Goal: Complete application form: Complete application form

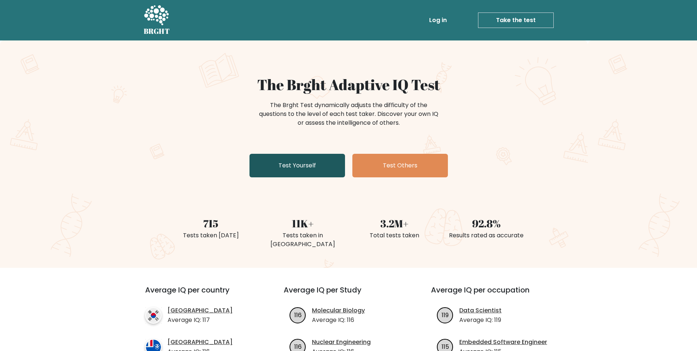
click at [309, 162] on link "Test Yourself" at bounding box center [298, 166] width 96 height 24
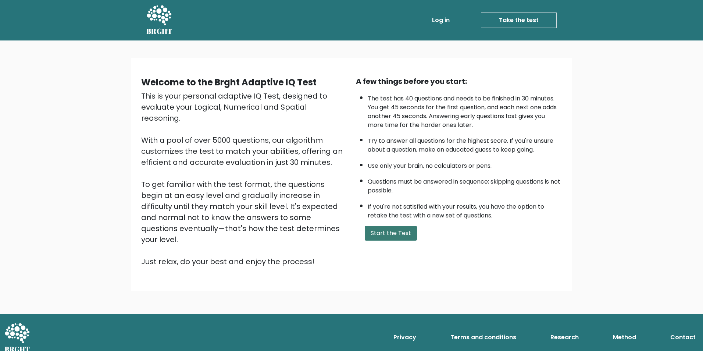
click at [405, 234] on button "Start the Test" at bounding box center [391, 233] width 52 height 15
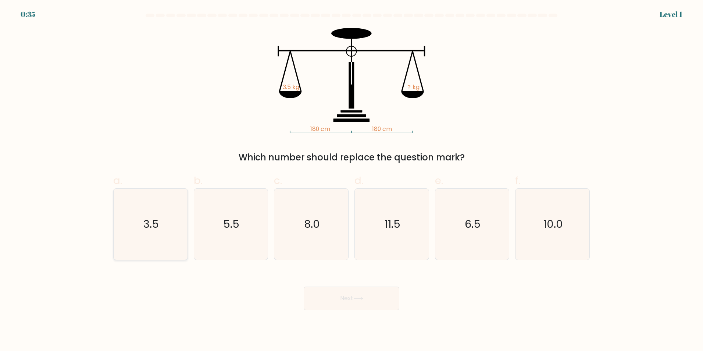
drag, startPoint x: 189, startPoint y: 214, endPoint x: 177, endPoint y: 203, distance: 15.6
click at [189, 212] on div "a. 3.5" at bounding box center [150, 216] width 80 height 87
click at [169, 209] on icon "3.5" at bounding box center [150, 224] width 71 height 71
click at [351, 180] on input "a. 3.5" at bounding box center [351, 177] width 0 height 5
radio input "true"
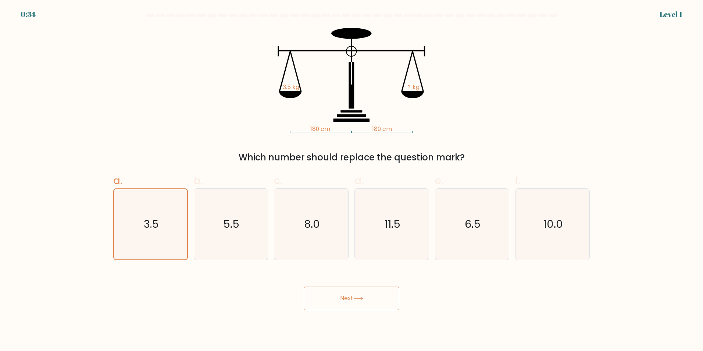
drag, startPoint x: 391, startPoint y: 297, endPoint x: 394, endPoint y: 301, distance: 5.0
click at [391, 297] on button "Next" at bounding box center [352, 298] width 96 height 24
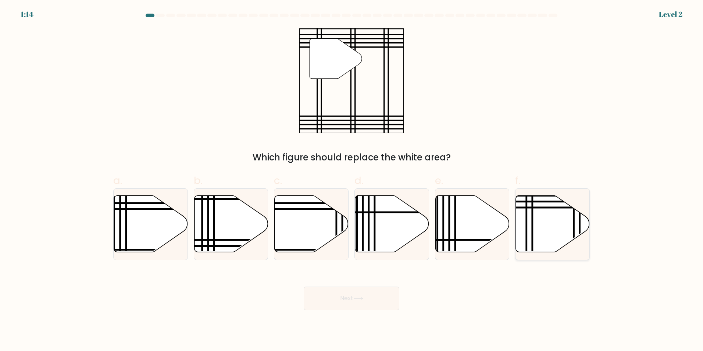
click at [532, 200] on icon at bounding box center [532, 254] width 0 height 149
click at [352, 180] on input "f." at bounding box center [351, 177] width 0 height 5
radio input "true"
click at [340, 296] on button "Next" at bounding box center [352, 298] width 96 height 24
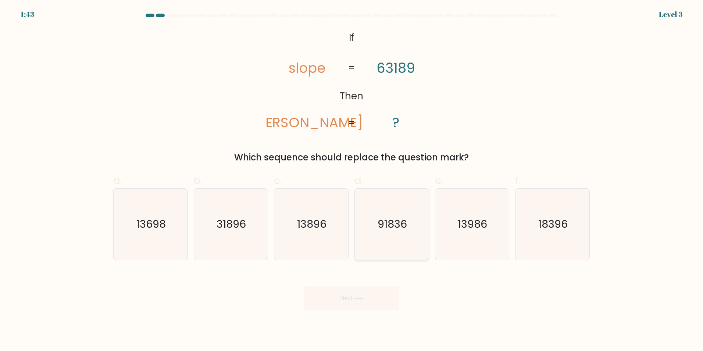
click at [386, 221] on text "91836" at bounding box center [391, 223] width 29 height 15
click at [352, 180] on input "d. 91836" at bounding box center [351, 177] width 0 height 5
radio input "true"
click at [371, 293] on button "Next" at bounding box center [352, 298] width 96 height 24
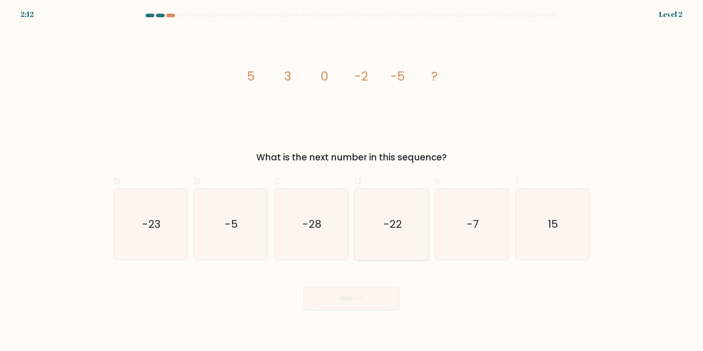
drag, startPoint x: 456, startPoint y: 237, endPoint x: 420, endPoint y: 251, distance: 38.3
click at [453, 237] on icon "-7" at bounding box center [471, 224] width 71 height 71
click at [352, 180] on input "e. -7" at bounding box center [351, 177] width 0 height 5
radio input "true"
click at [326, 303] on button "Next" at bounding box center [352, 298] width 96 height 24
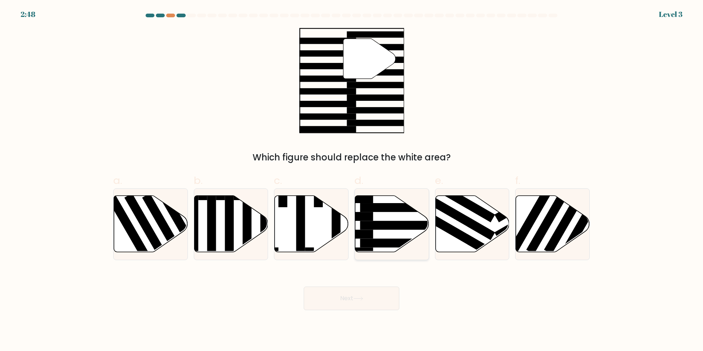
click at [386, 216] on icon at bounding box center [392, 223] width 74 height 57
click at [352, 180] on input "d." at bounding box center [351, 177] width 0 height 5
radio input "true"
click at [351, 303] on button "Next" at bounding box center [352, 298] width 96 height 24
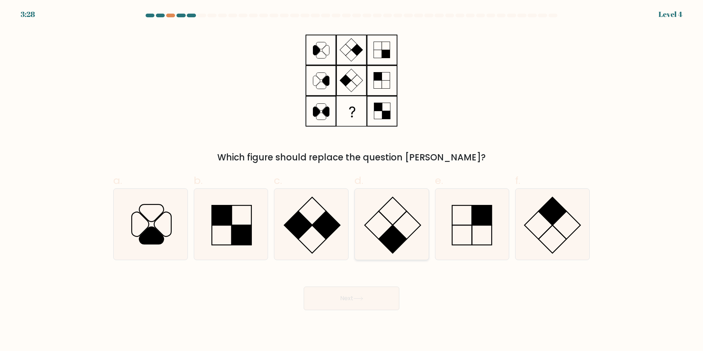
click at [409, 208] on icon at bounding box center [391, 224] width 71 height 71
click at [352, 180] on input "d." at bounding box center [351, 177] width 0 height 5
radio input "true"
click at [303, 205] on icon at bounding box center [311, 224] width 71 height 71
click at [351, 180] on input "c." at bounding box center [351, 177] width 0 height 5
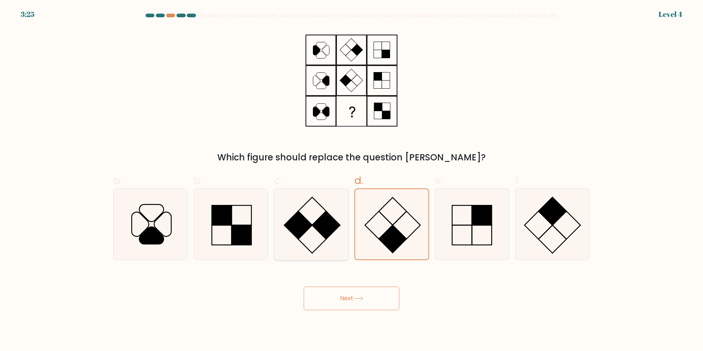
radio input "true"
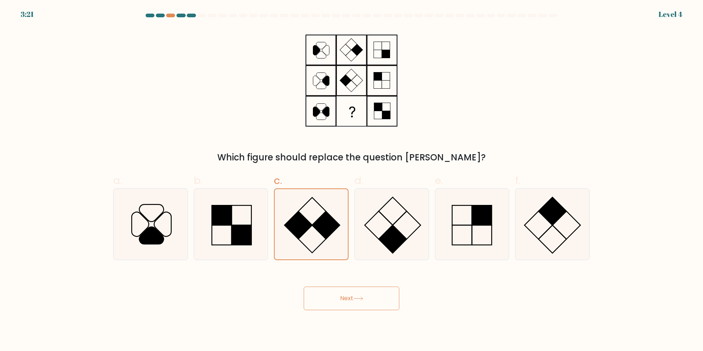
click at [336, 287] on button "Next" at bounding box center [352, 298] width 96 height 24
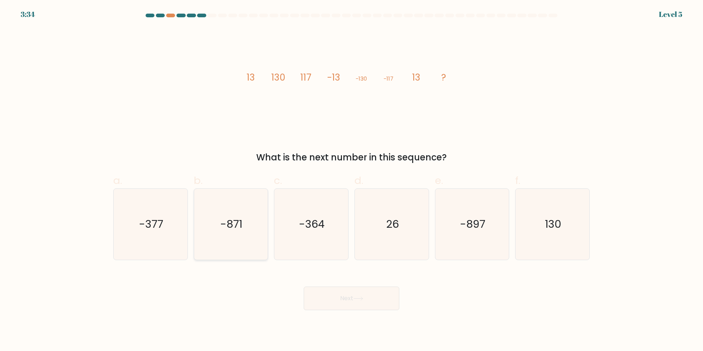
click at [232, 238] on icon "-871" at bounding box center [230, 224] width 71 height 71
click at [351, 180] on input "b. -871" at bounding box center [351, 177] width 0 height 5
radio input "true"
click at [301, 234] on icon "-364" at bounding box center [311, 224] width 71 height 71
click at [351, 180] on input "c. -364" at bounding box center [351, 177] width 0 height 5
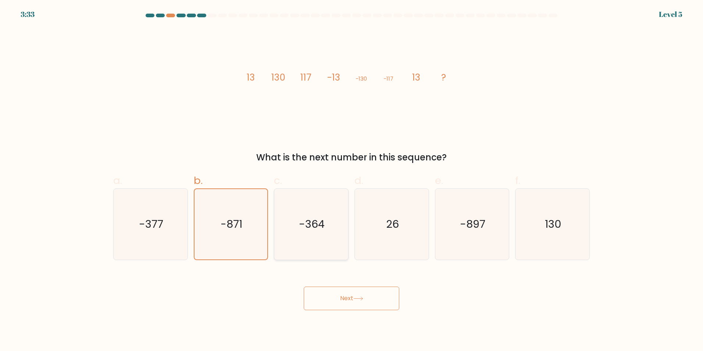
radio input "true"
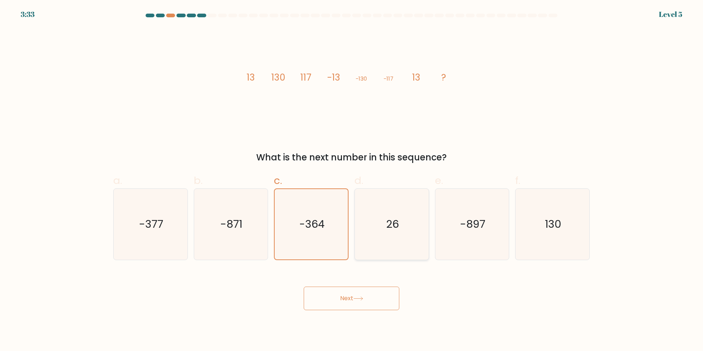
click at [341, 230] on icon "-364" at bounding box center [311, 224] width 70 height 70
click at [351, 180] on input "c. -364" at bounding box center [351, 177] width 0 height 5
drag, startPoint x: 398, startPoint y: 228, endPoint x: 410, endPoint y: 228, distance: 12.1
click at [398, 228] on text "26" at bounding box center [392, 223] width 13 height 15
click at [352, 180] on input "d. 26" at bounding box center [351, 177] width 0 height 5
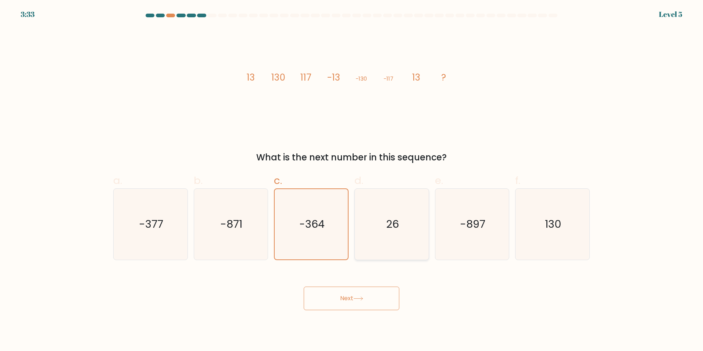
radio input "true"
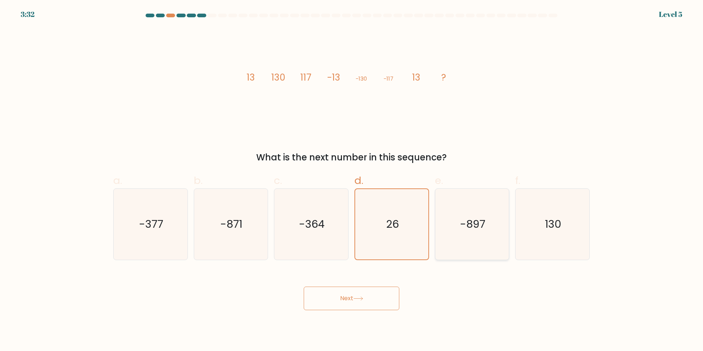
drag, startPoint x: 463, startPoint y: 228, endPoint x: 450, endPoint y: 227, distance: 13.6
click at [450, 227] on icon "-897" at bounding box center [471, 224] width 71 height 71
click at [142, 224] on text "-377" at bounding box center [151, 223] width 24 height 15
click at [351, 180] on input "a. -377" at bounding box center [351, 177] width 0 height 5
radio input "true"
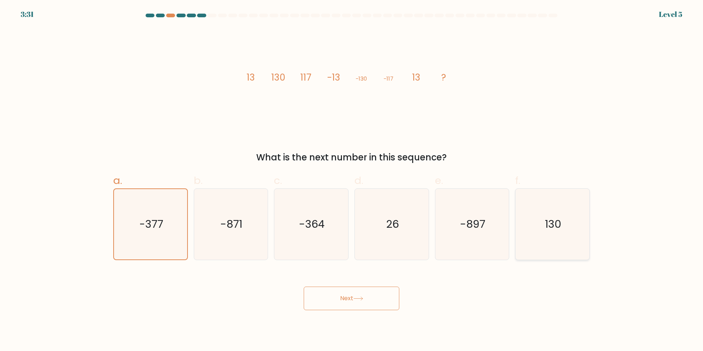
click at [538, 230] on icon "130" at bounding box center [552, 224] width 71 height 71
click at [352, 180] on input "f. 130" at bounding box center [351, 177] width 0 height 5
radio input "true"
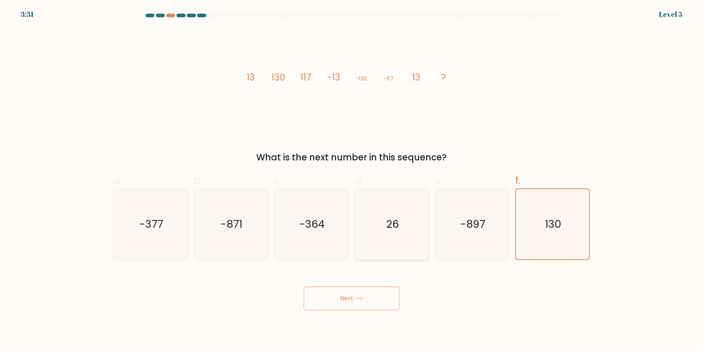
click at [424, 228] on icon "26" at bounding box center [391, 224] width 71 height 71
click at [352, 180] on input "d. 26" at bounding box center [351, 177] width 0 height 5
radio input "true"
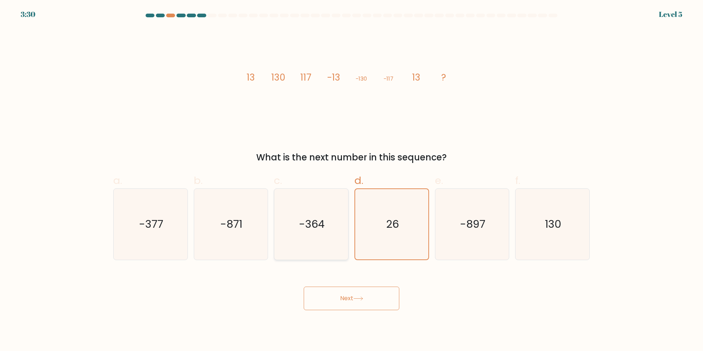
drag, startPoint x: 355, startPoint y: 227, endPoint x: 345, endPoint y: 227, distance: 9.9
click at [353, 227] on div "d. 26" at bounding box center [391, 216] width 80 height 87
click at [304, 227] on text "-364" at bounding box center [312, 223] width 26 height 15
click at [351, 180] on input "c. -364" at bounding box center [351, 177] width 0 height 5
radio input "true"
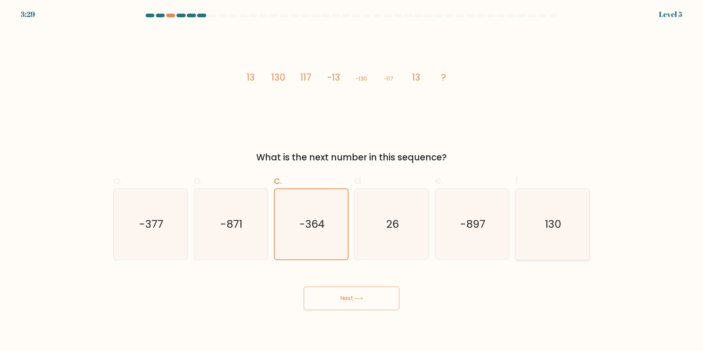
click at [558, 231] on icon "130" at bounding box center [552, 224] width 71 height 71
click at [352, 180] on input "f. 130" at bounding box center [351, 177] width 0 height 5
radio input "true"
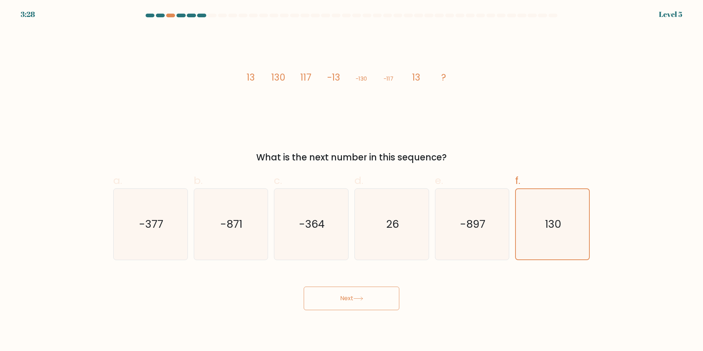
click at [381, 300] on button "Next" at bounding box center [352, 298] width 96 height 24
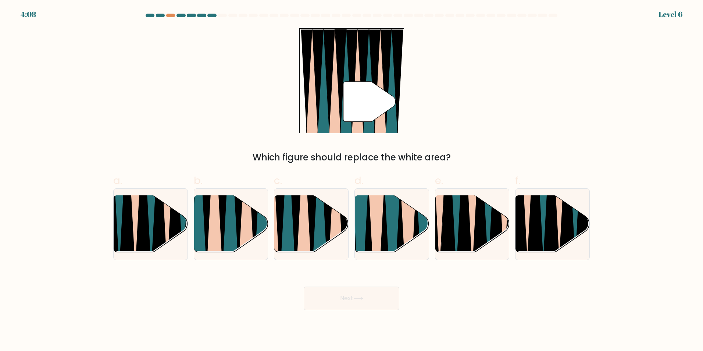
click at [207, 15] on at bounding box center [351, 16] width 413 height 4
click at [214, 223] on icon at bounding box center [214, 196] width 17 height 148
click at [351, 180] on input "b." at bounding box center [351, 177] width 0 height 5
radio input "true"
click at [334, 298] on button "Next" at bounding box center [352, 298] width 96 height 24
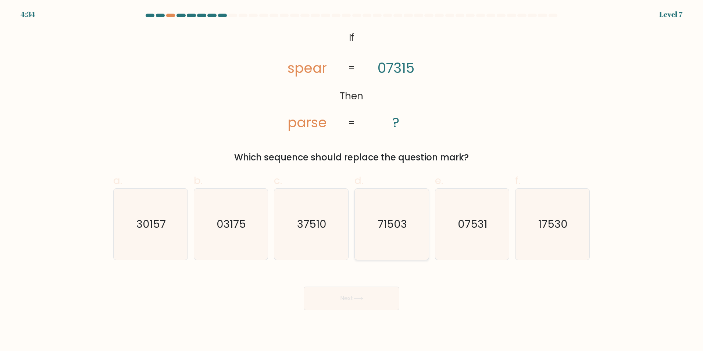
click at [399, 246] on icon "71503" at bounding box center [391, 224] width 71 height 71
click at [352, 180] on input "d. 71503" at bounding box center [351, 177] width 0 height 5
radio input "true"
click at [363, 299] on icon at bounding box center [358, 298] width 10 height 4
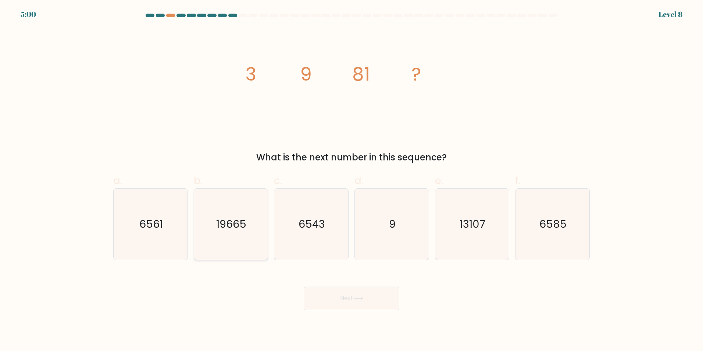
click at [251, 243] on icon "19665" at bounding box center [230, 224] width 71 height 71
click at [351, 180] on input "b. 19665" at bounding box center [351, 177] width 0 height 5
radio input "true"
click at [341, 292] on button "Next" at bounding box center [352, 298] width 96 height 24
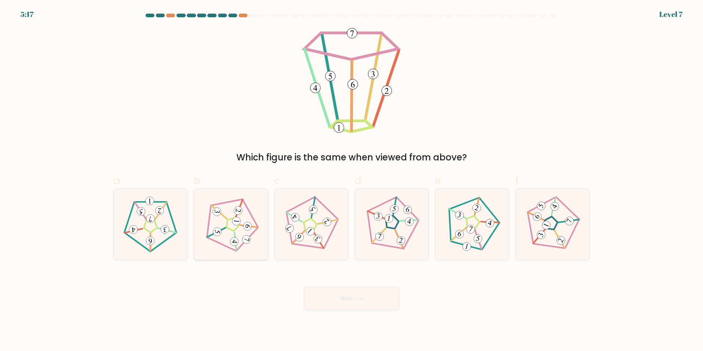
click at [223, 216] on 469 at bounding box center [219, 211] width 18 height 13
click at [351, 180] on input "b." at bounding box center [351, 177] width 0 height 5
radio input "true"
click at [323, 303] on button "Next" at bounding box center [352, 298] width 96 height 24
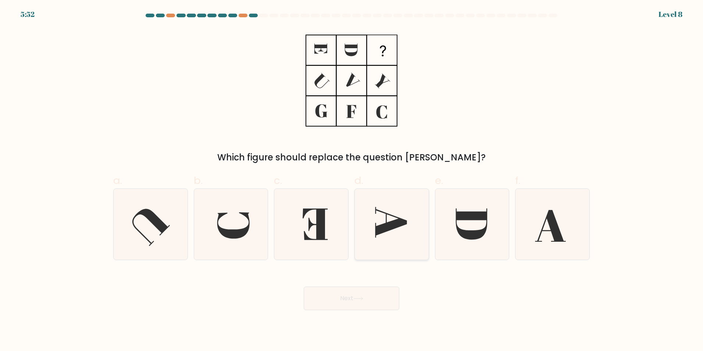
click at [413, 215] on icon at bounding box center [391, 224] width 71 height 71
click at [352, 180] on input "d." at bounding box center [351, 177] width 0 height 5
radio input "true"
click at [340, 300] on button "Next" at bounding box center [352, 298] width 96 height 24
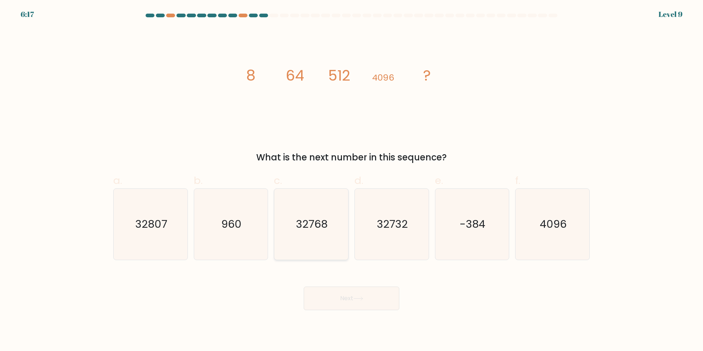
click at [316, 254] on icon "32768" at bounding box center [311, 224] width 71 height 71
click at [351, 180] on input "c. 32768" at bounding box center [351, 177] width 0 height 5
radio input "true"
click at [350, 300] on button "Next" at bounding box center [352, 298] width 96 height 24
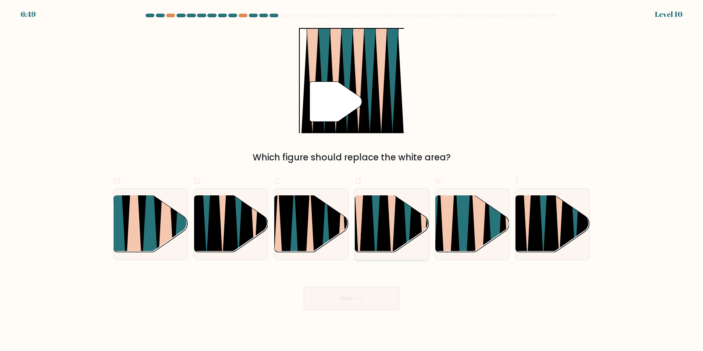
click at [395, 244] on icon at bounding box center [399, 194] width 16 height 147
click at [352, 180] on input "d." at bounding box center [351, 177] width 0 height 5
radio input "true"
click at [350, 290] on button "Next" at bounding box center [352, 298] width 96 height 24
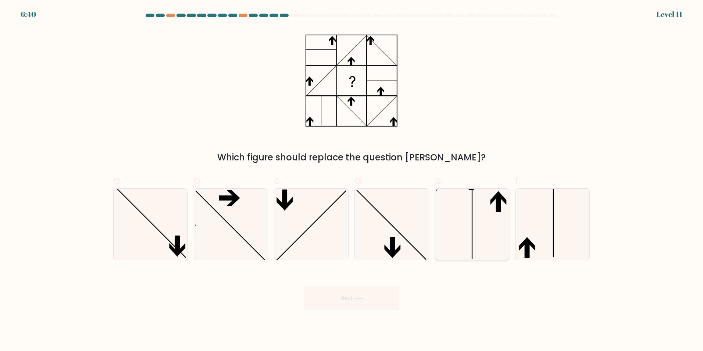
click at [485, 227] on icon at bounding box center [471, 224] width 71 height 71
click at [352, 180] on input "e." at bounding box center [351, 177] width 0 height 5
radio input "true"
click at [340, 294] on button "Next" at bounding box center [352, 298] width 96 height 24
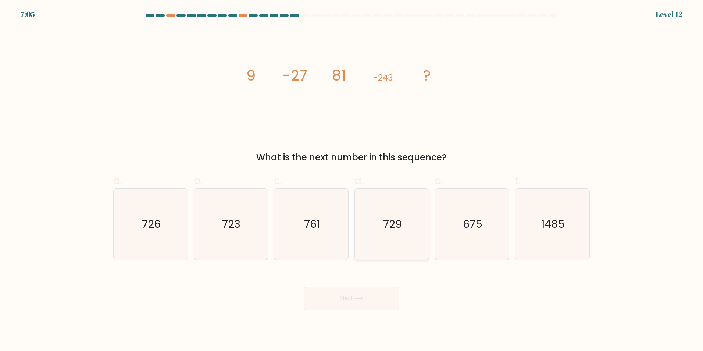
click at [382, 250] on icon "729" at bounding box center [391, 224] width 71 height 71
click at [352, 180] on input "d. 729" at bounding box center [351, 177] width 0 height 5
radio input "true"
click at [352, 294] on button "Next" at bounding box center [352, 298] width 96 height 24
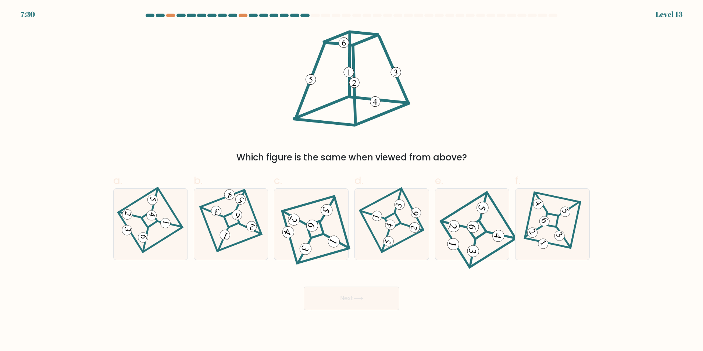
drag, startPoint x: 316, startPoint y: 246, endPoint x: 330, endPoint y: 265, distance: 23.2
click at [317, 246] on icon at bounding box center [311, 224] width 64 height 57
click at [351, 180] on input "c." at bounding box center [351, 177] width 0 height 5
radio input "true"
click at [337, 301] on button "Next" at bounding box center [352, 298] width 96 height 24
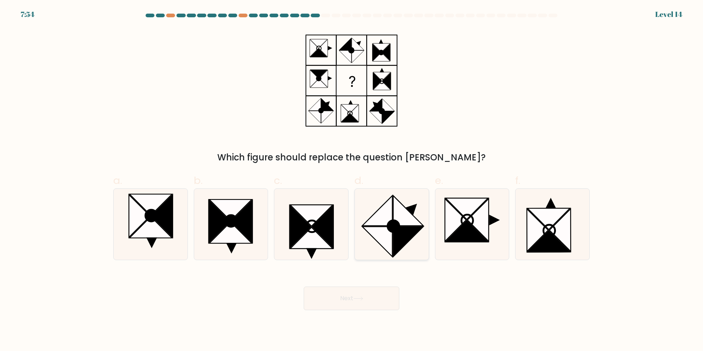
click at [398, 244] on icon at bounding box center [408, 241] width 30 height 30
click at [352, 180] on input "d." at bounding box center [351, 177] width 0 height 5
radio input "true"
drag, startPoint x: 343, startPoint y: 301, endPoint x: 352, endPoint y: 301, distance: 9.9
click at [348, 301] on button "Next" at bounding box center [352, 298] width 96 height 24
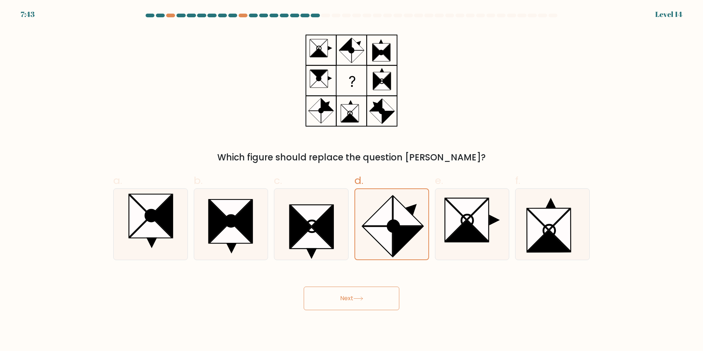
click at [346, 302] on button "Next" at bounding box center [352, 298] width 96 height 24
click at [345, 305] on button "Next" at bounding box center [352, 298] width 96 height 24
drag, startPoint x: 378, startPoint y: 225, endPoint x: 370, endPoint y: 245, distance: 21.6
click at [380, 225] on icon at bounding box center [377, 210] width 30 height 30
click at [352, 180] on input "d." at bounding box center [351, 177] width 0 height 5
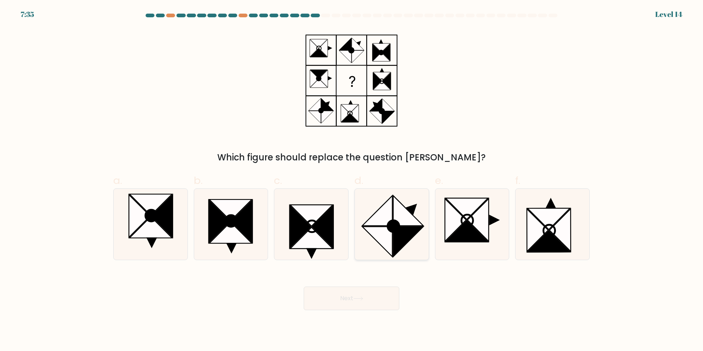
radio input "true"
click at [347, 294] on button "Next" at bounding box center [352, 298] width 96 height 24
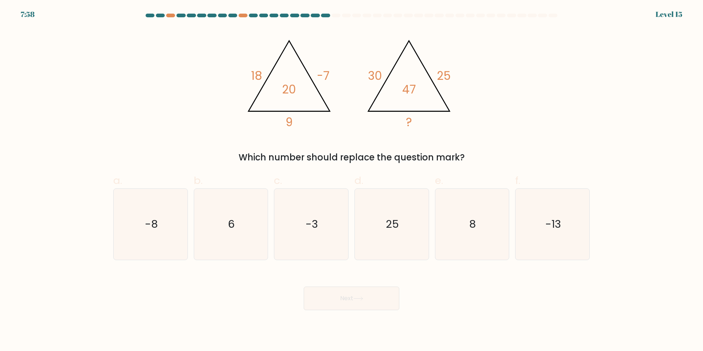
click at [332, 83] on icon "@import url('[URL][DOMAIN_NAME]); 18 -7 9 20 @import url('[URL][DOMAIN_NAME]); …" at bounding box center [351, 80] width 221 height 105
click at [506, 194] on icon "8" at bounding box center [471, 224] width 71 height 71
click at [352, 180] on input "e. 8" at bounding box center [351, 177] width 0 height 5
radio input "true"
click at [360, 302] on button "Next" at bounding box center [352, 298] width 96 height 24
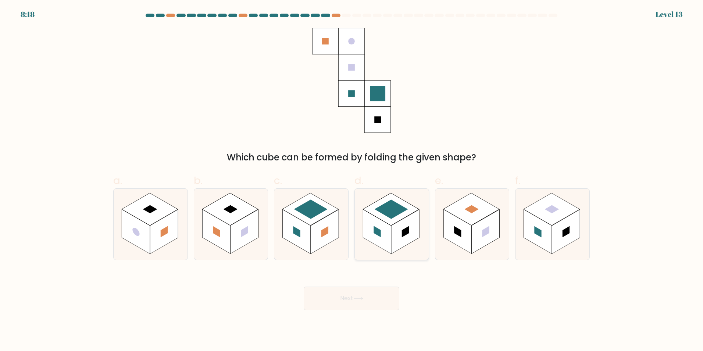
drag, startPoint x: 383, startPoint y: 225, endPoint x: 379, endPoint y: 234, distance: 10.2
click at [384, 226] on rect at bounding box center [377, 231] width 28 height 44
click at [352, 180] on input "d." at bounding box center [351, 177] width 0 height 5
radio input "true"
click at [344, 303] on button "Next" at bounding box center [352, 298] width 96 height 24
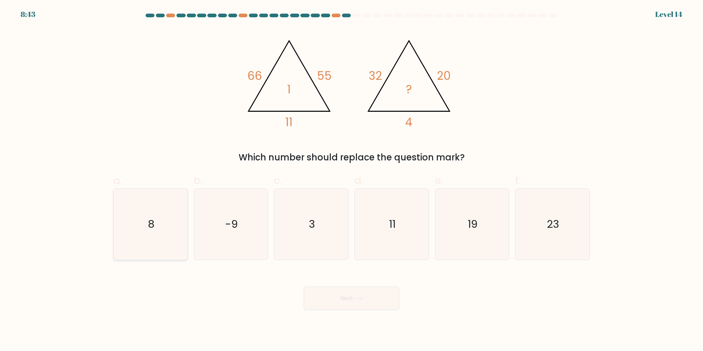
click at [124, 219] on icon "8" at bounding box center [150, 224] width 71 height 71
click at [351, 180] on input "a. 8" at bounding box center [351, 177] width 0 height 5
radio input "true"
click at [354, 302] on button "Next" at bounding box center [352, 298] width 96 height 24
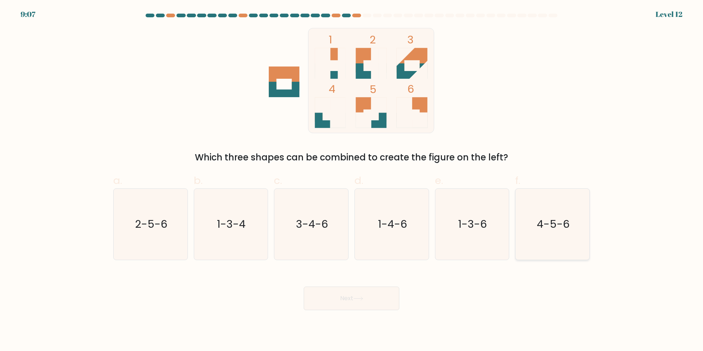
click at [573, 239] on icon "4-5-6" at bounding box center [552, 224] width 71 height 71
click at [352, 180] on input "f. 4-5-6" at bounding box center [351, 177] width 0 height 5
radio input "true"
click at [341, 298] on button "Next" at bounding box center [352, 298] width 96 height 24
